Goal: Information Seeking & Learning: Check status

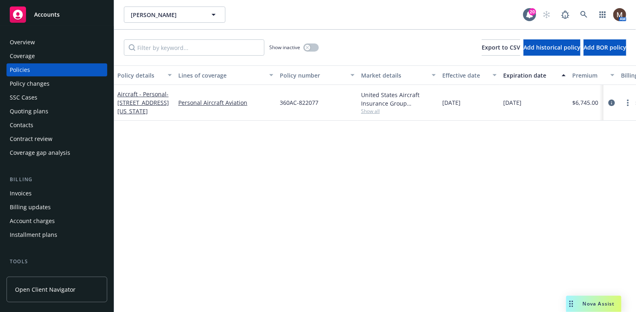
click at [265, 187] on div "Policy details Lines of coverage Policy number Market details Effective date Ex…" at bounding box center [375, 188] width 522 height 246
